Goal: Task Accomplishment & Management: Complete application form

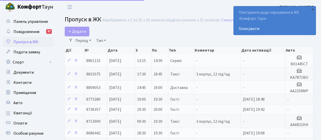
select select "25"
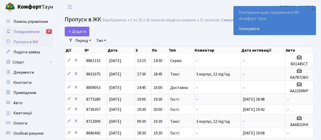
click at [25, 33] on span "Повідомлення" at bounding box center [26, 32] width 26 height 6
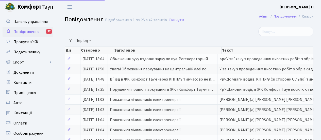
select select "25"
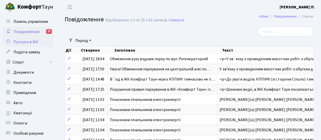
click at [24, 40] on span "Пропуск в ЖК" at bounding box center [25, 42] width 25 height 6
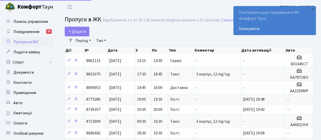
select select "25"
click at [21, 6] on b "Комфорт" at bounding box center [29, 7] width 24 height 8
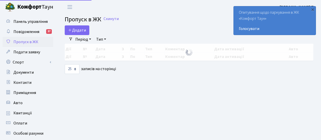
select select "25"
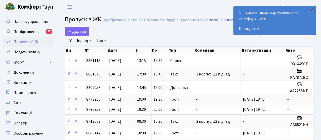
click at [312, 9] on div "×" at bounding box center [312, 9] width 5 height 5
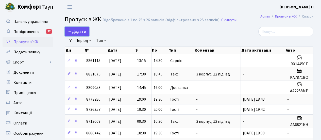
click at [80, 31] on span "Додати" at bounding box center [77, 32] width 18 height 6
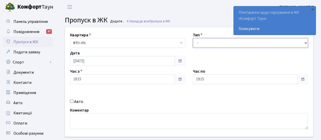
click at [305, 43] on select "- Доставка Таксі Гості Сервіс" at bounding box center [250, 43] width 115 height 10
select select "1"
click at [193, 38] on select "- Доставка Таксі Гості Сервіс" at bounding box center [250, 43] width 115 height 10
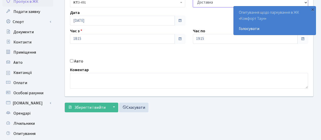
scroll to position [51, 0]
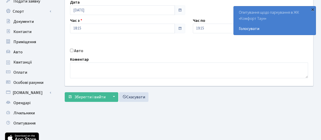
click at [312, 9] on div "×" at bounding box center [312, 9] width 5 height 5
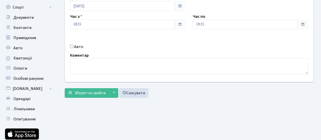
scroll to position [25, 0]
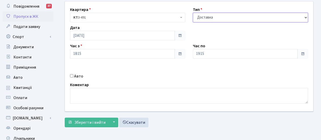
click at [304, 17] on select "- Доставка Таксі Гості Сервіс" at bounding box center [250, 18] width 115 height 10
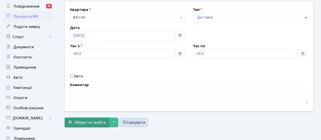
click at [87, 123] on span "Зберегти і вийти" at bounding box center [89, 122] width 31 height 6
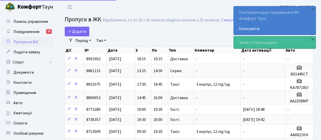
select select "25"
